Goal: Find specific page/section: Find specific page/section

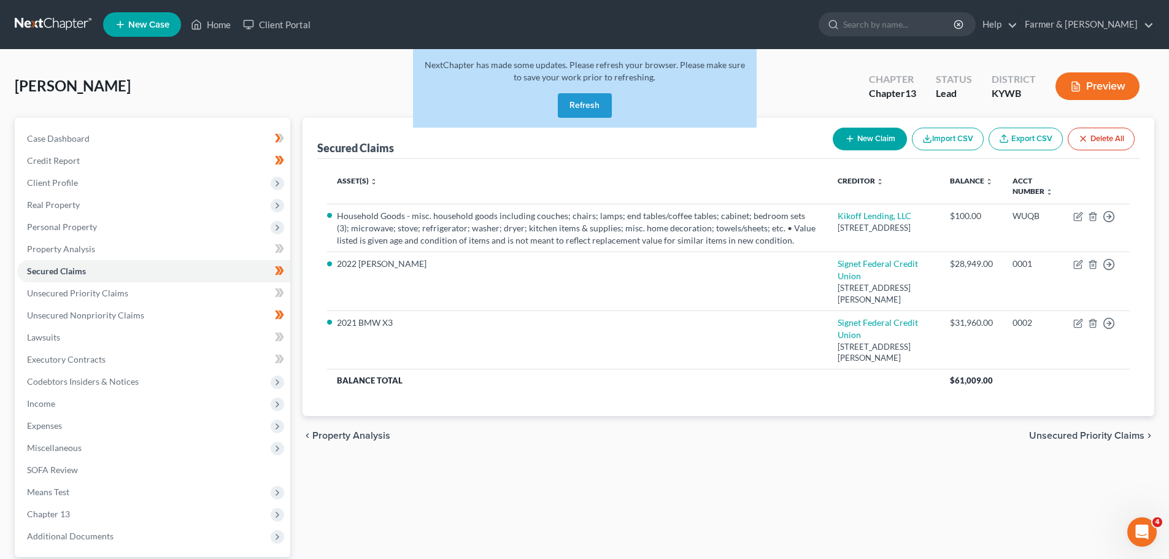
click at [560, 105] on button "Refresh" at bounding box center [585, 105] width 54 height 25
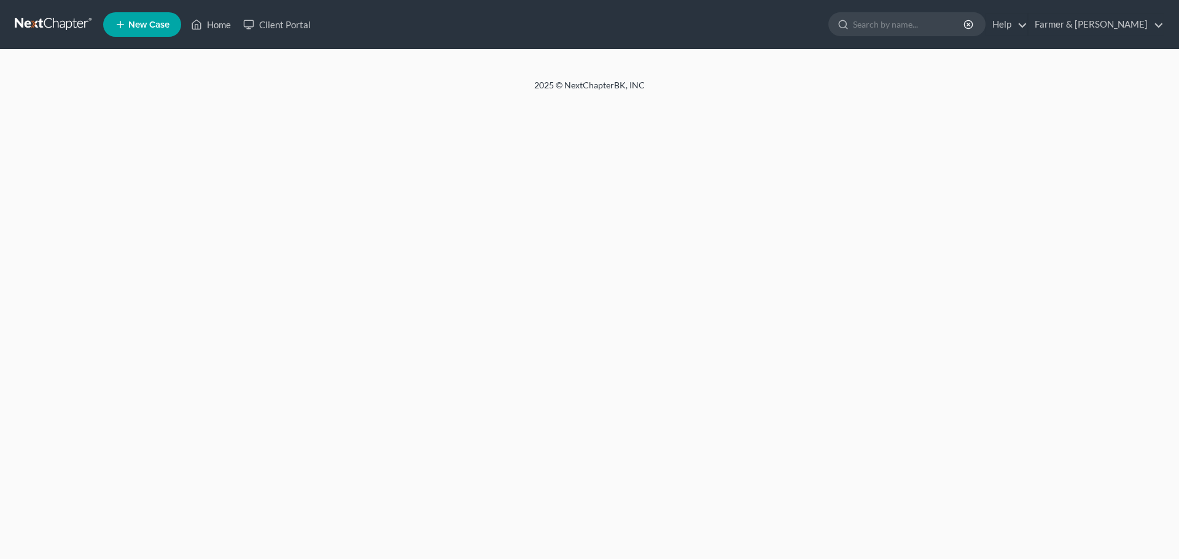
click at [216, 26] on link "Home" at bounding box center [211, 25] width 52 height 22
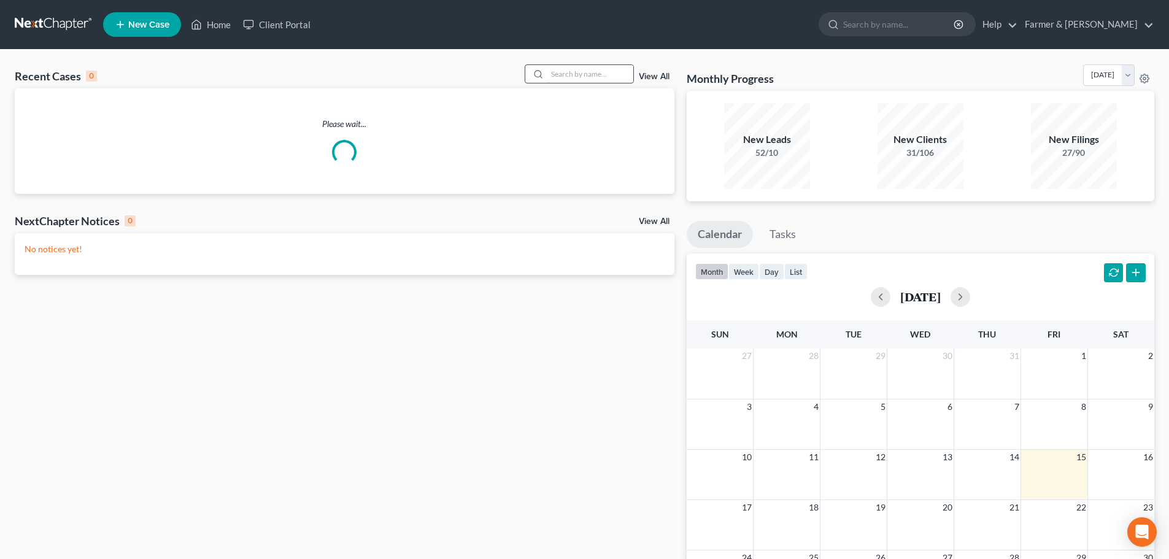
click at [564, 76] on input "search" at bounding box center [591, 74] width 86 height 18
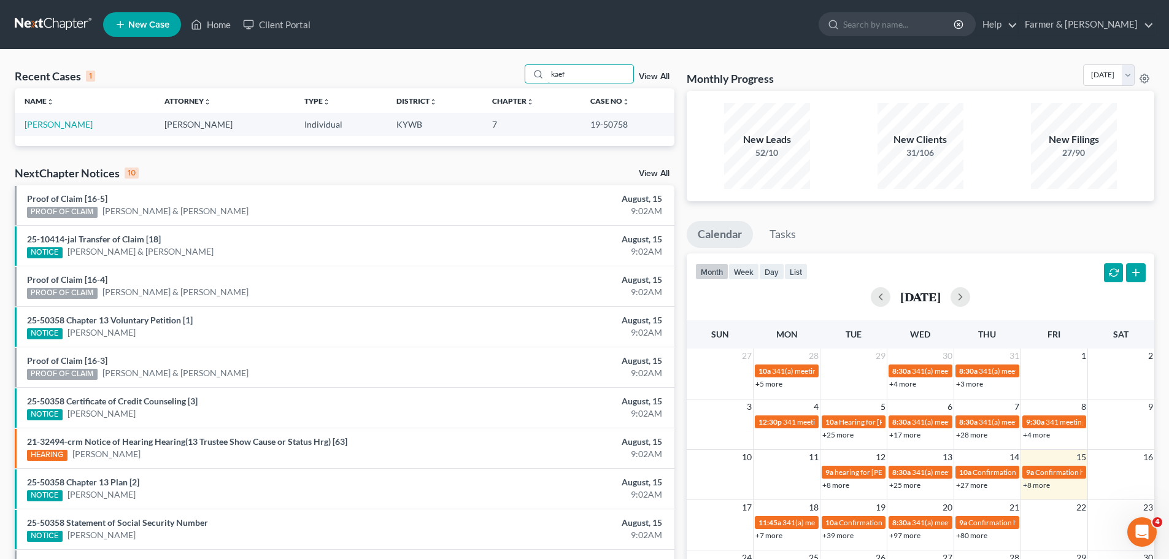
type input "kaef"
